Goal: Information Seeking & Learning: Learn about a topic

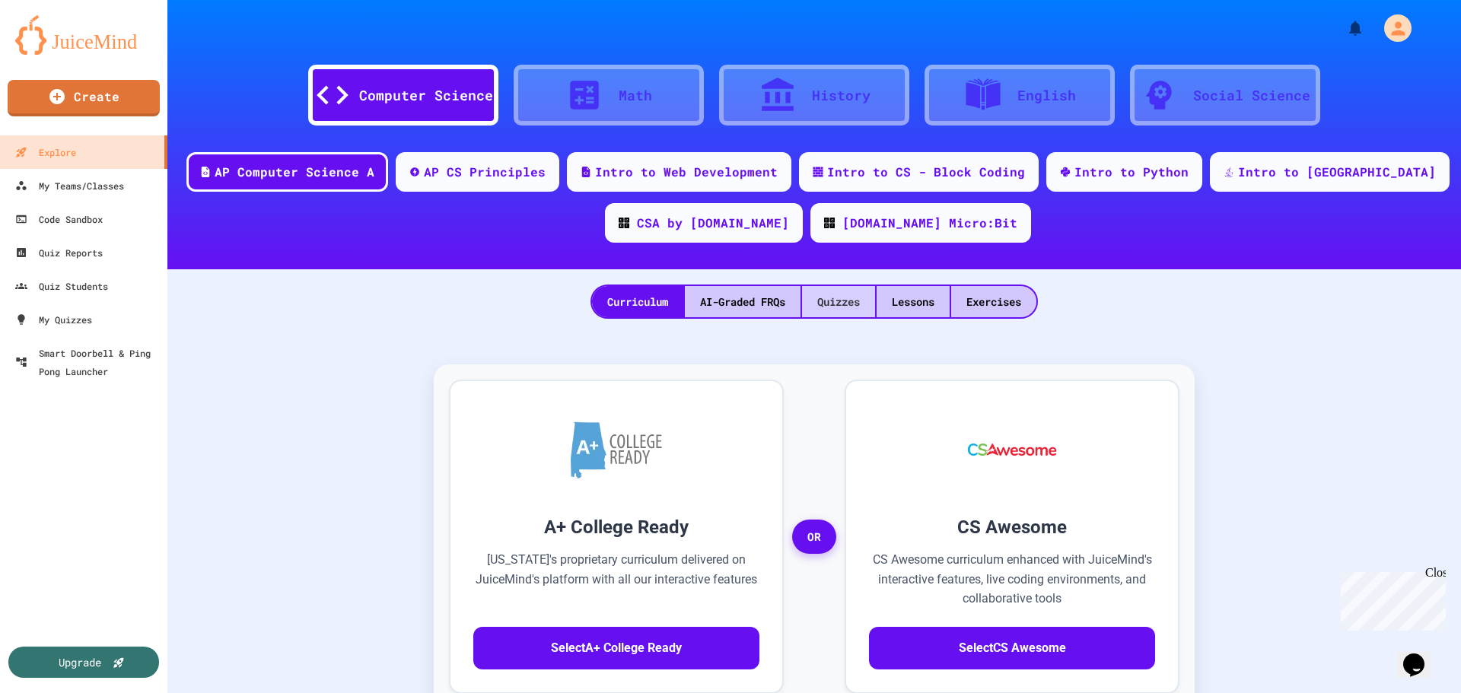
click at [848, 301] on div "Quizzes" at bounding box center [838, 301] width 73 height 31
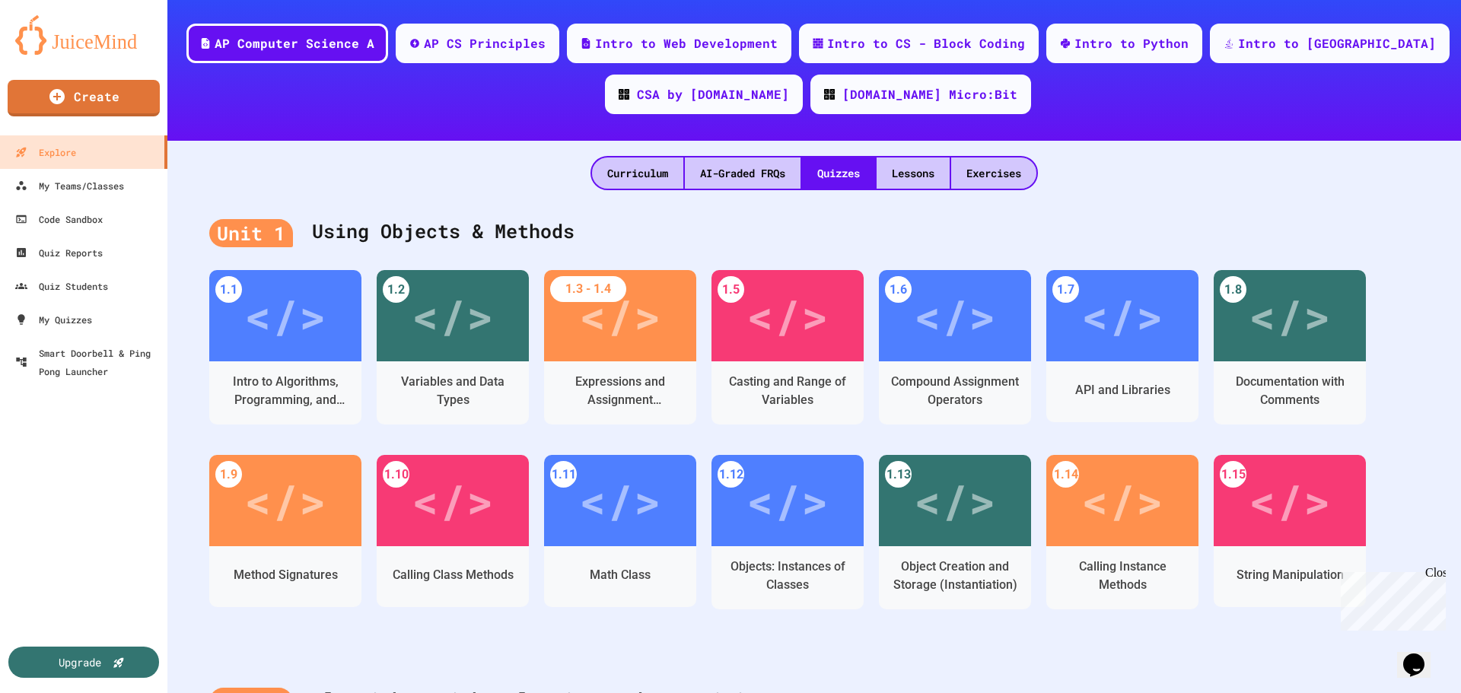
scroll to position [152, 0]
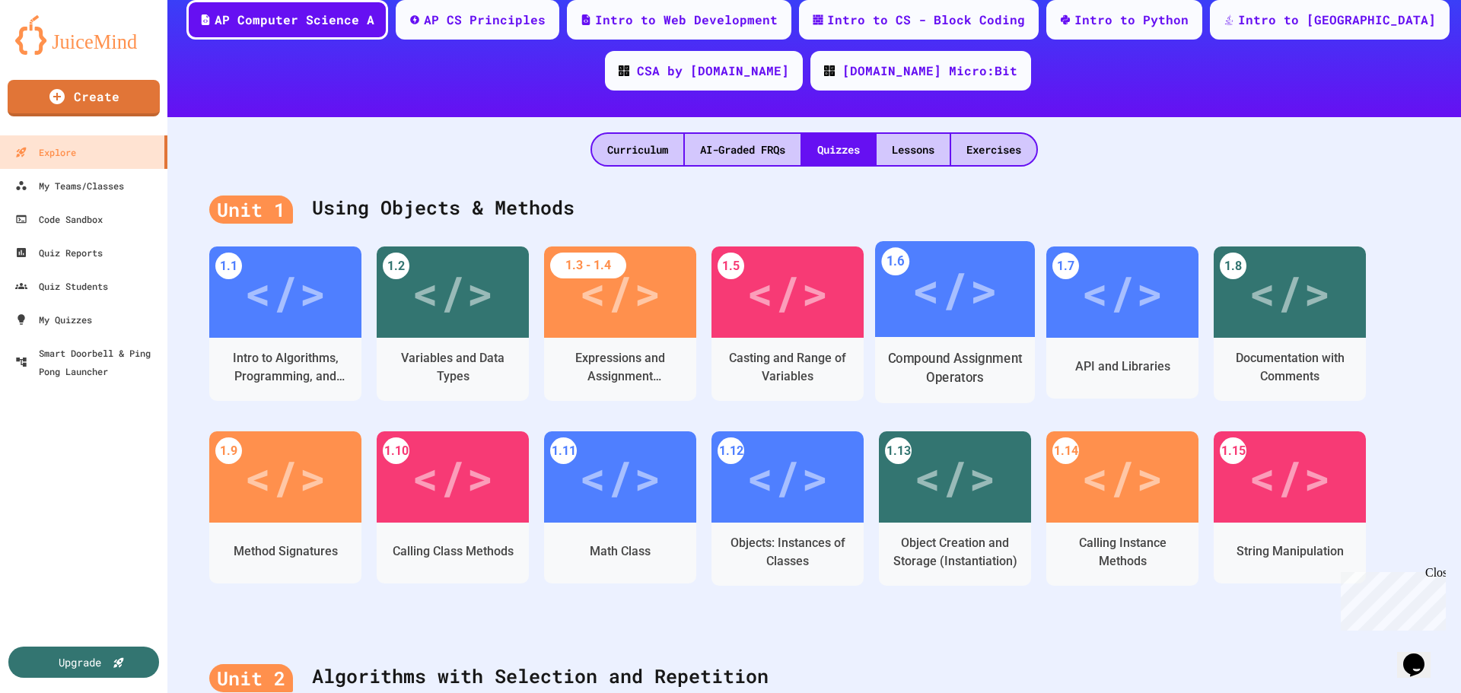
click at [972, 273] on div "</>" at bounding box center [955, 289] width 86 height 72
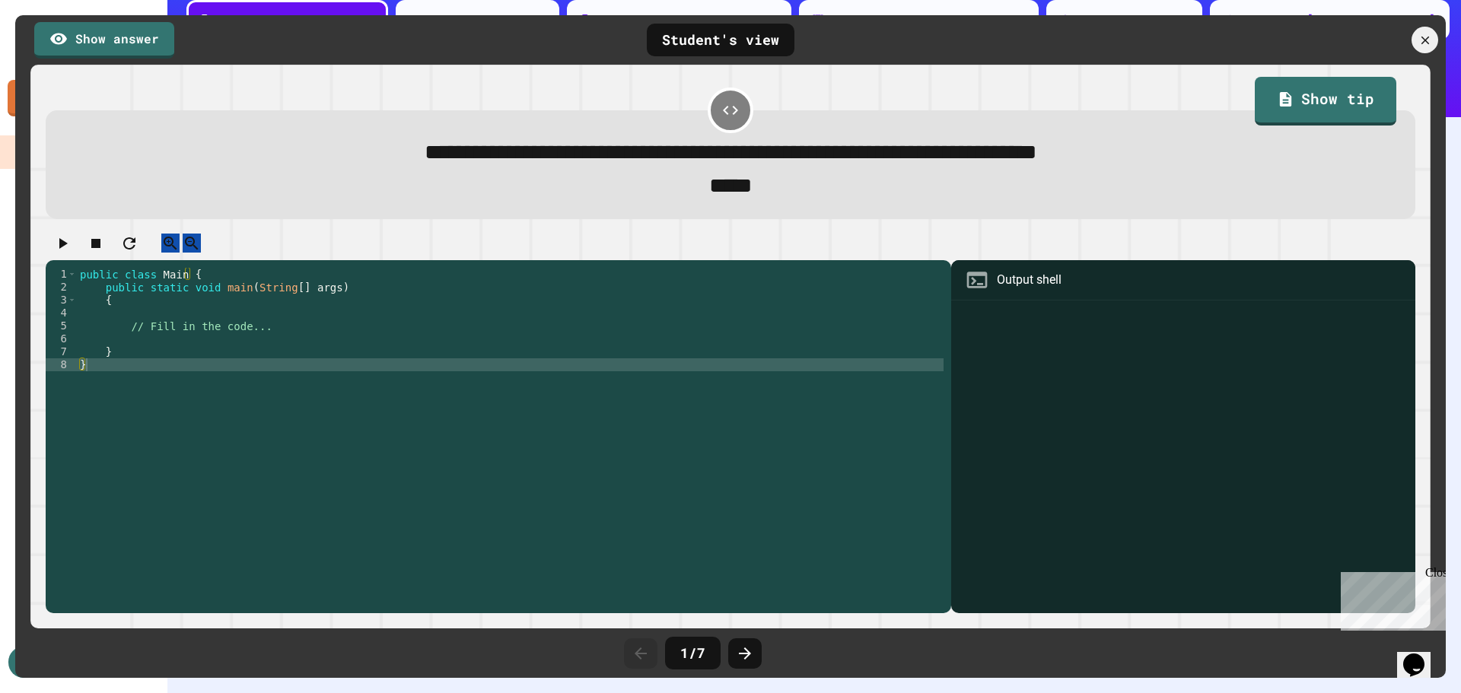
click at [727, 110] on icon at bounding box center [731, 110] width 18 height 18
click at [753, 653] on icon at bounding box center [745, 654] width 18 height 18
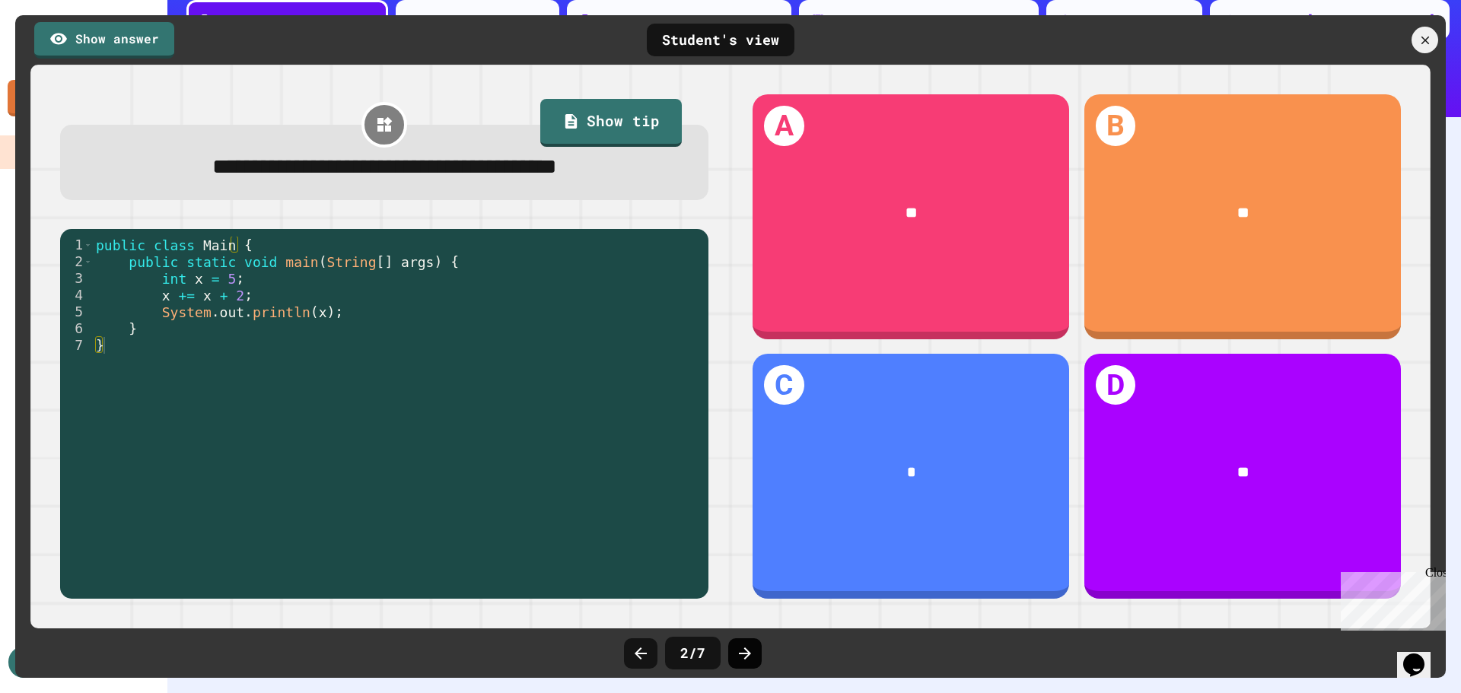
click at [747, 649] on icon at bounding box center [745, 654] width 18 height 18
click at [741, 654] on icon at bounding box center [745, 654] width 12 height 12
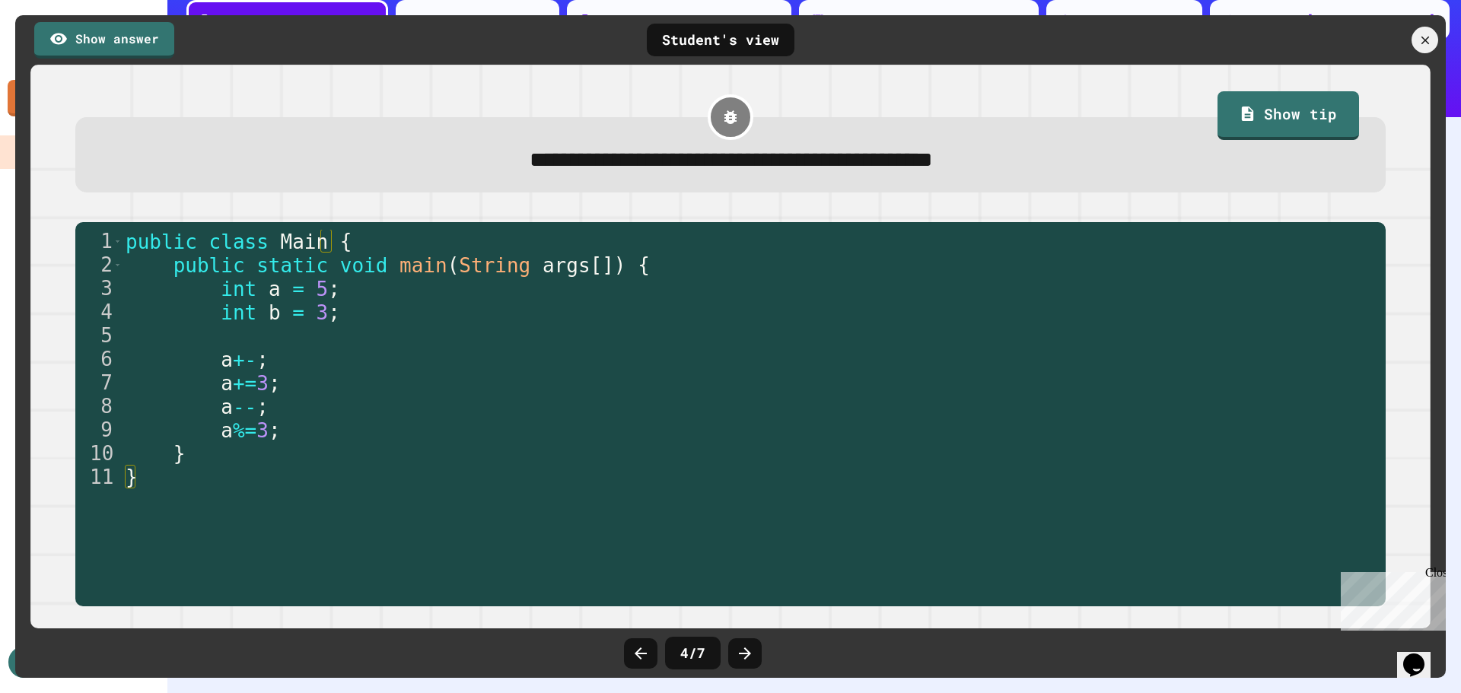
click at [741, 654] on icon at bounding box center [745, 654] width 12 height 12
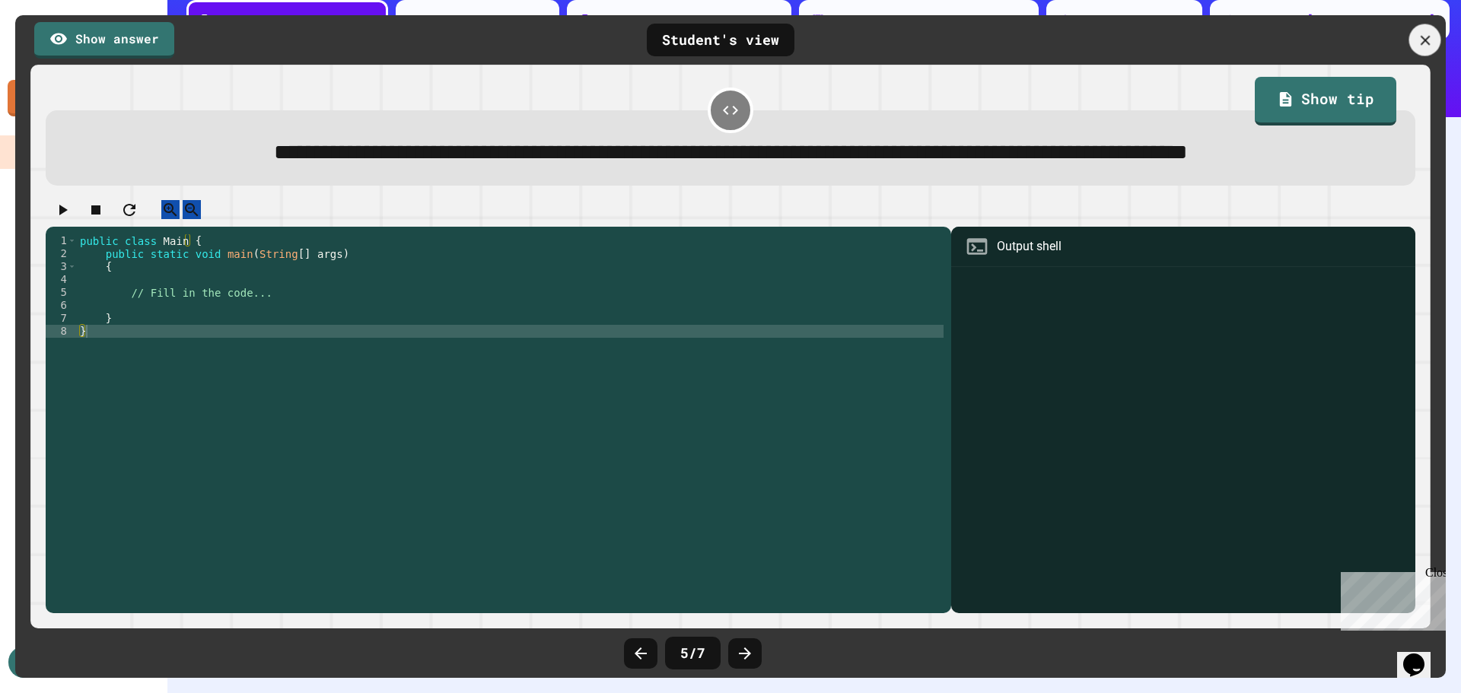
click at [1433, 37] on icon at bounding box center [1425, 40] width 17 height 17
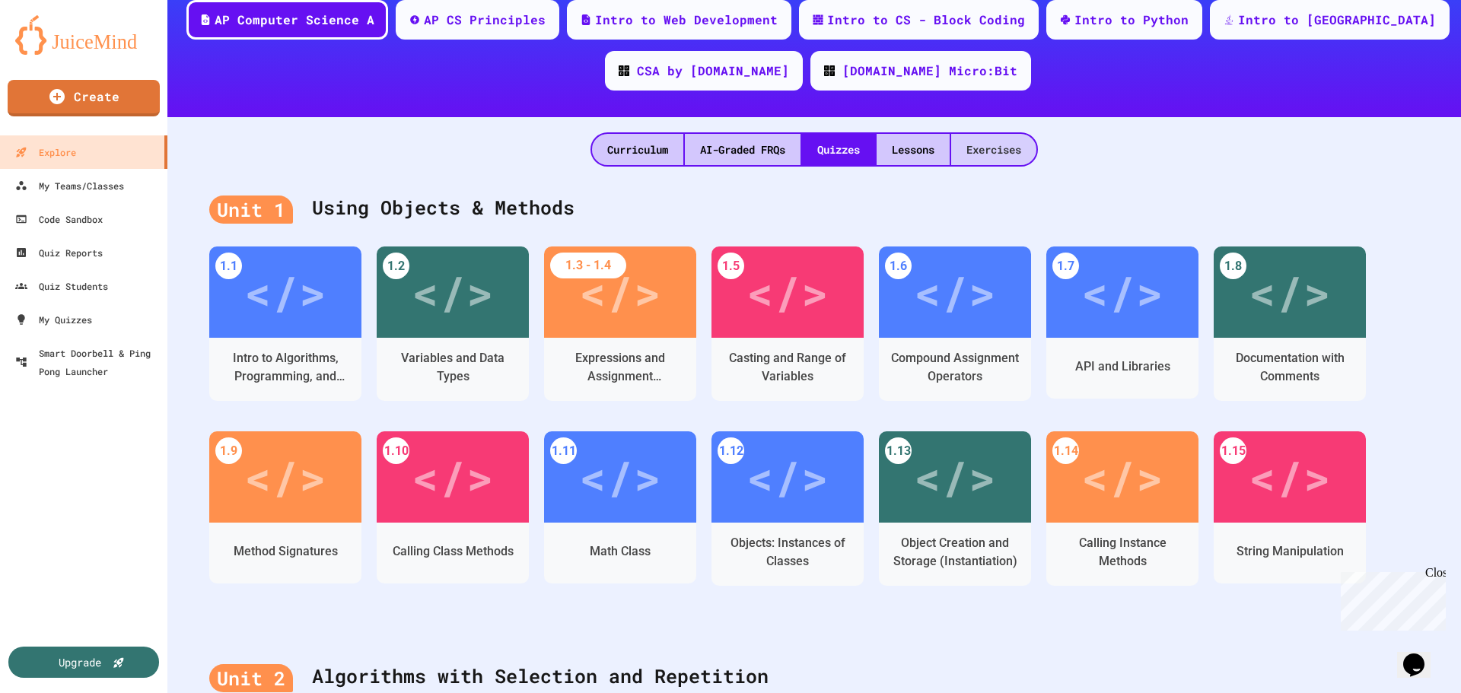
click at [986, 144] on div "Exercises" at bounding box center [993, 149] width 85 height 31
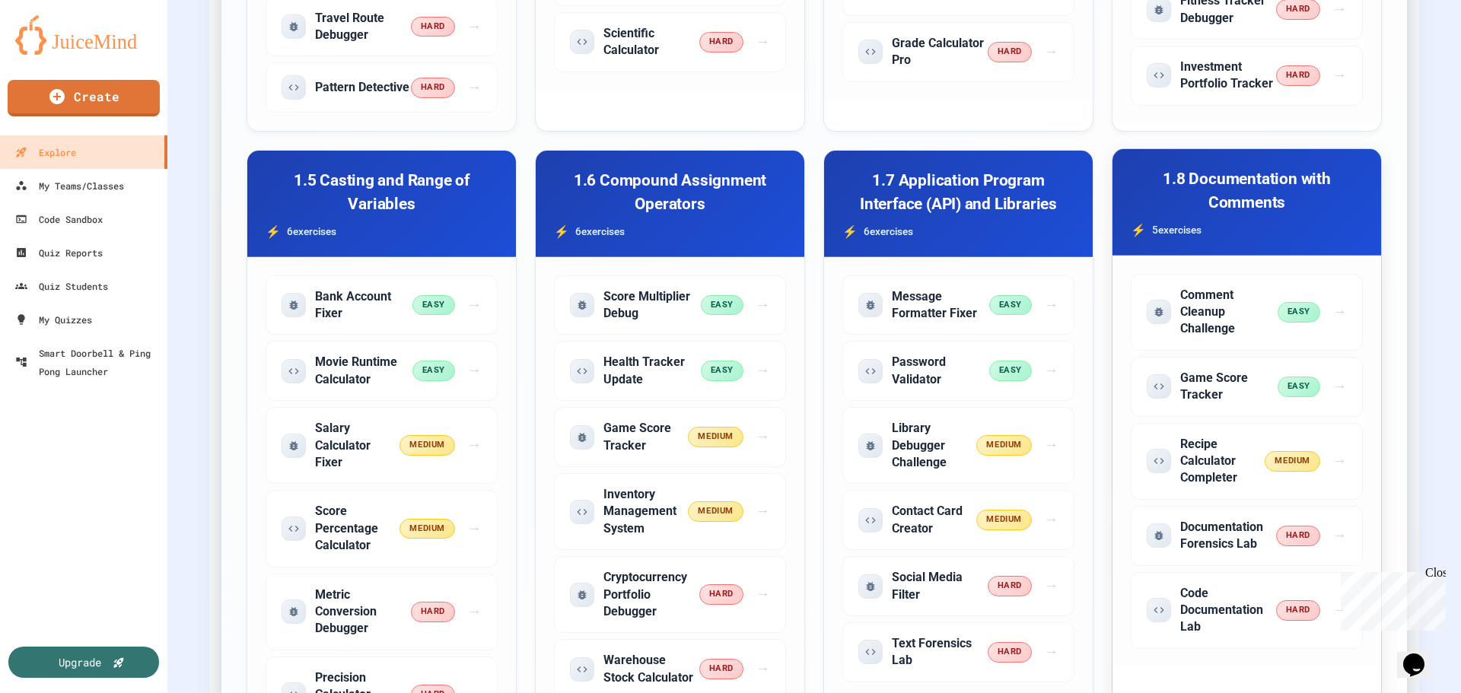
scroll to position [989, 0]
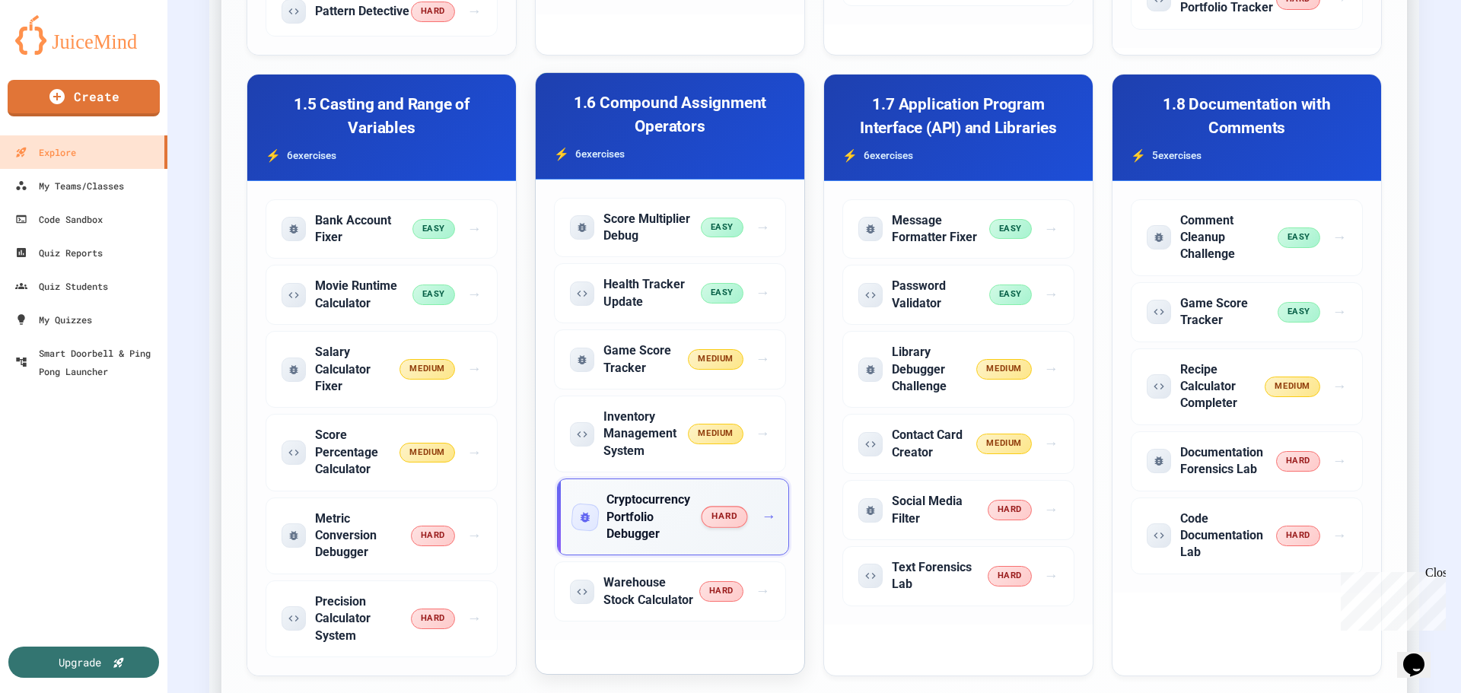
click at [647, 526] on h5 "Cryptocurrency Portfolio Debugger" at bounding box center [655, 517] width 96 height 51
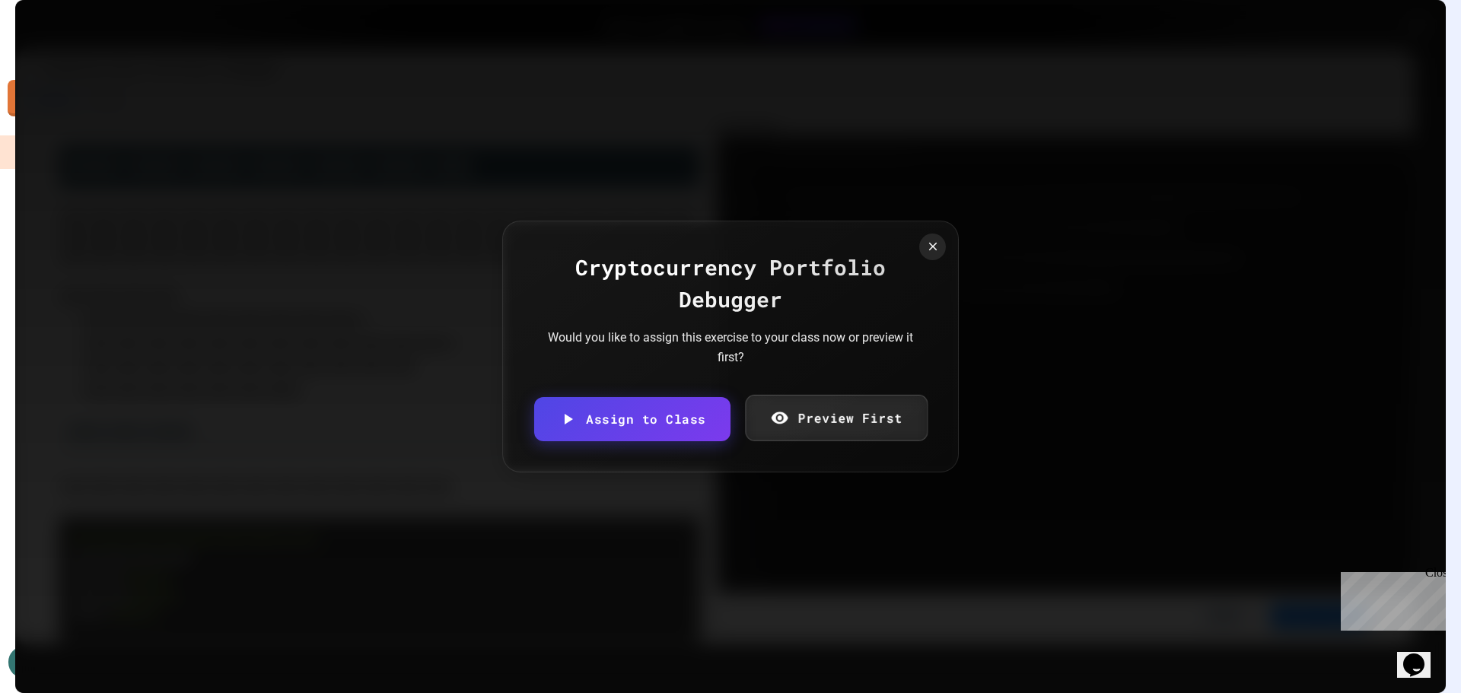
drag, startPoint x: 844, startPoint y: 423, endPoint x: 897, endPoint y: 381, distance: 67.6
click at [844, 424] on link "Preview First" at bounding box center [836, 418] width 183 height 46
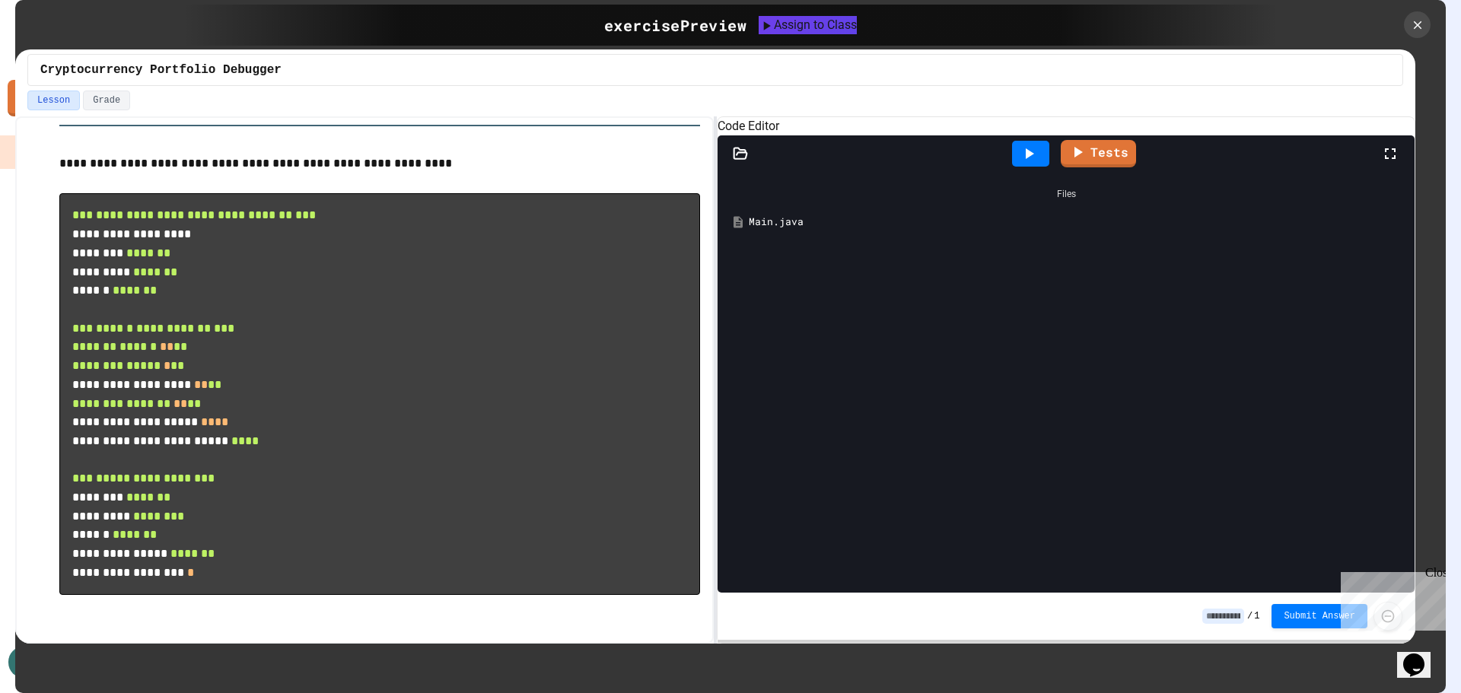
scroll to position [261, 0]
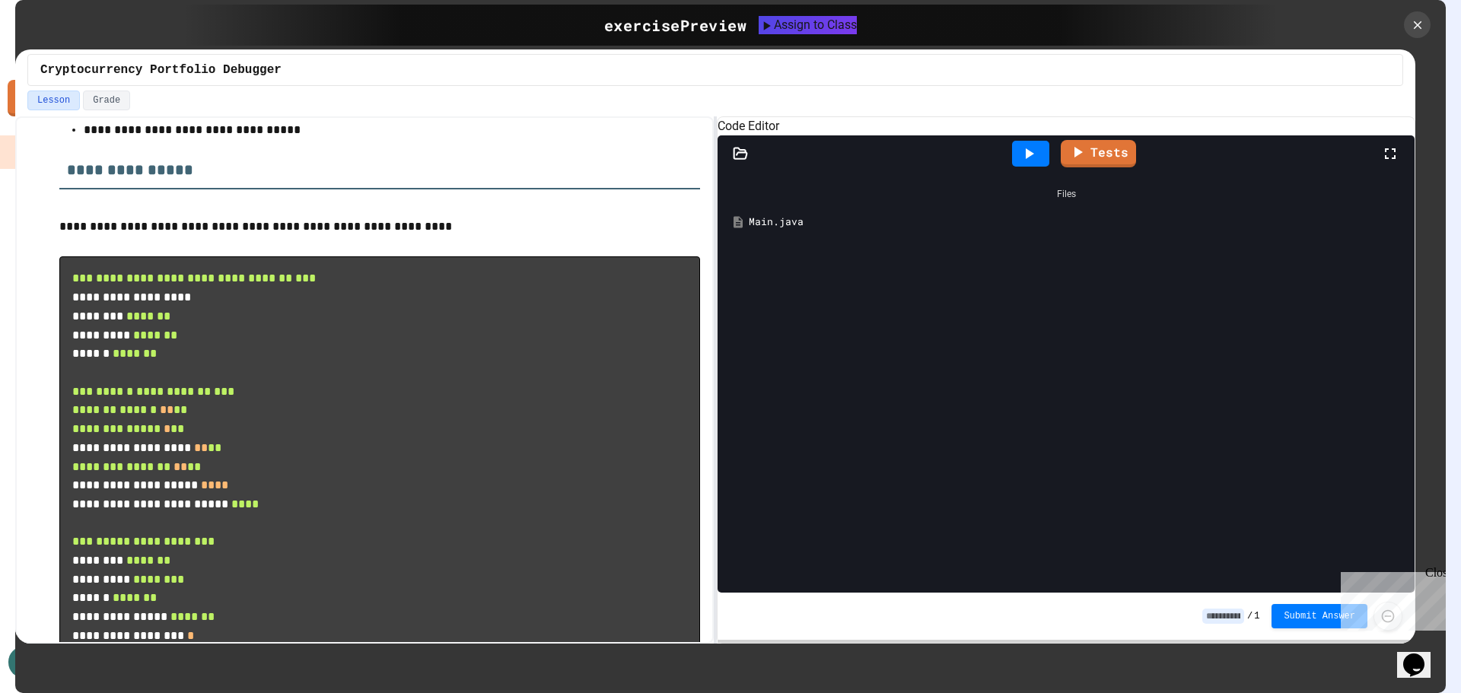
click at [759, 230] on div "Main.java" at bounding box center [1077, 222] width 657 height 15
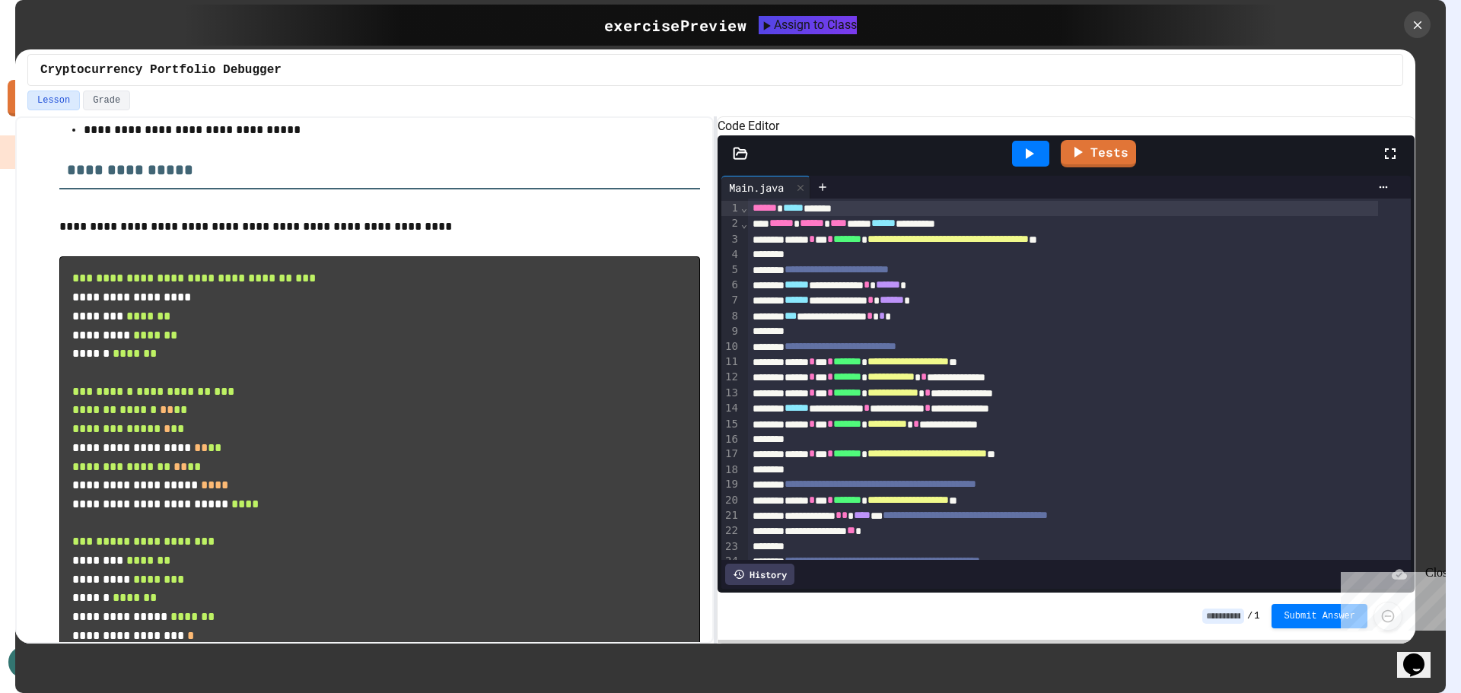
scroll to position [0, 0]
